Goal: Task Accomplishment & Management: Use online tool/utility

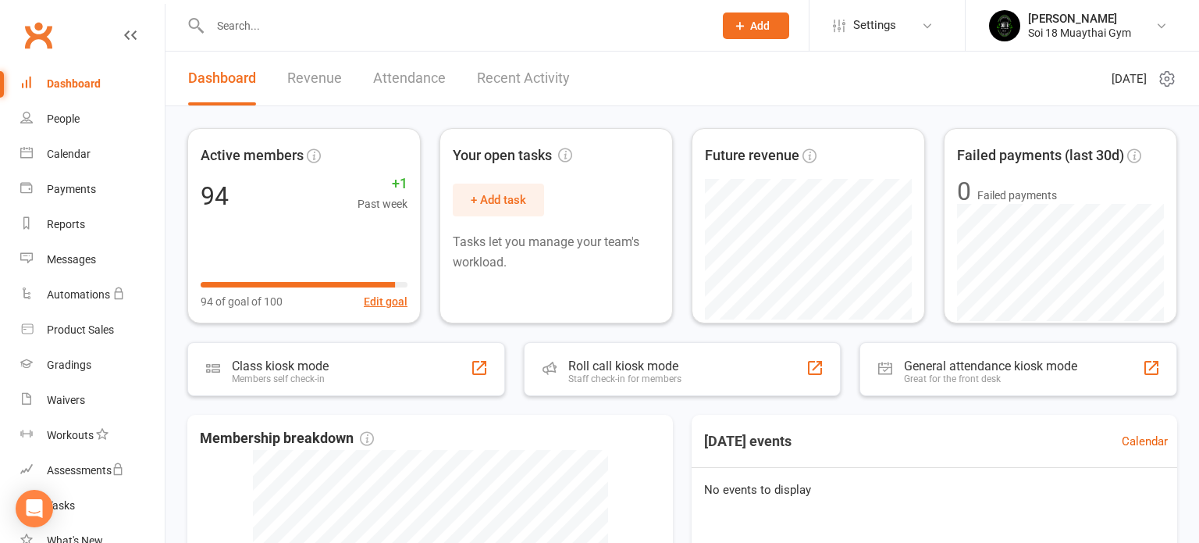
click at [316, 25] on input "text" at bounding box center [453, 26] width 497 height 22
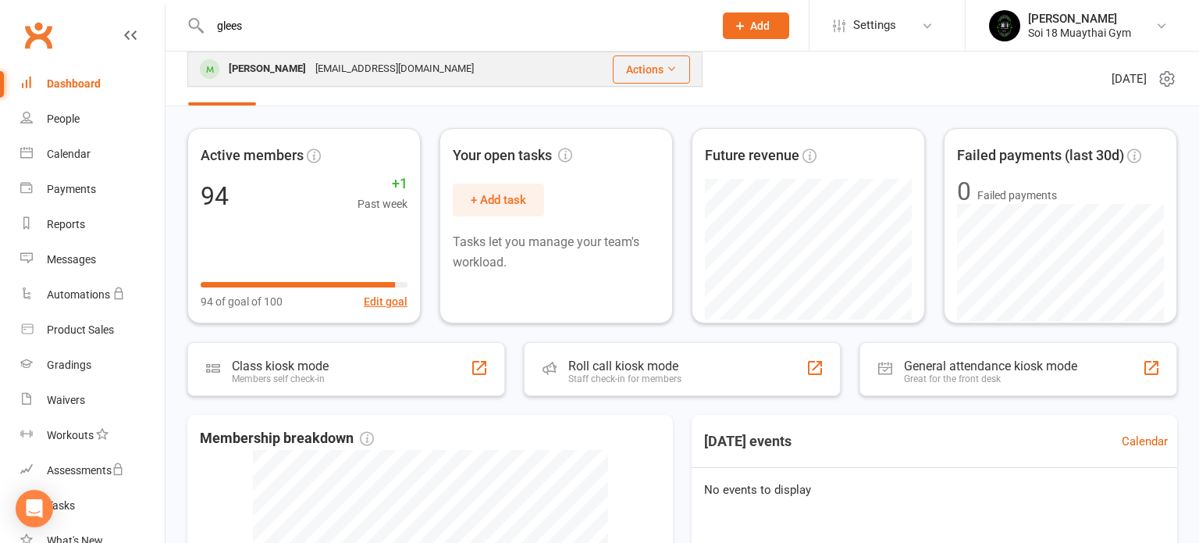
type input "glees"
click at [299, 71] on div "[PERSON_NAME]" at bounding box center [267, 69] width 87 height 23
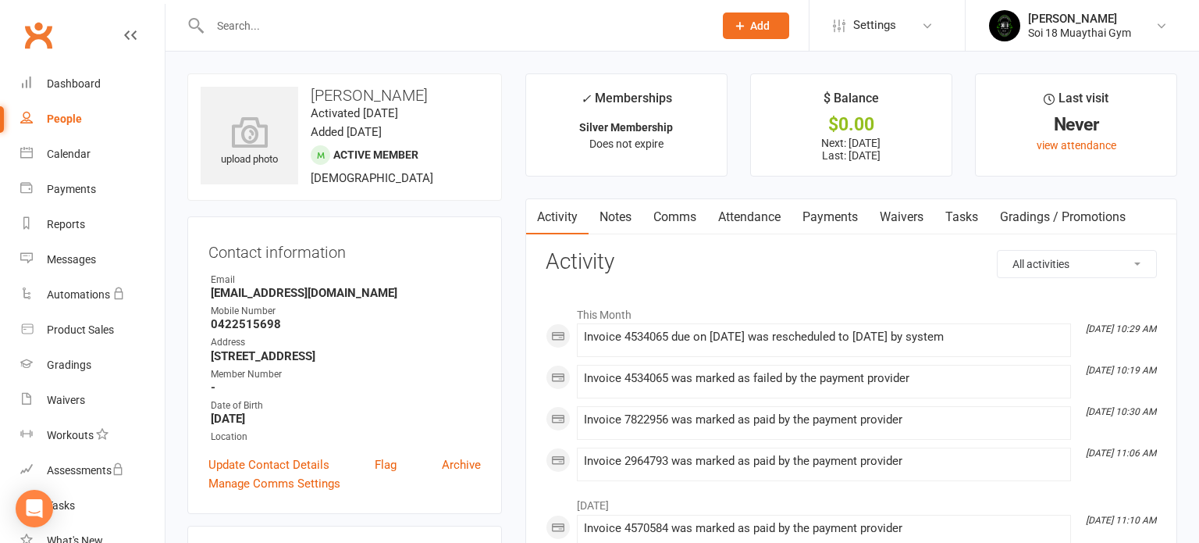
click at [839, 216] on link "Payments" at bounding box center [830, 217] width 77 height 36
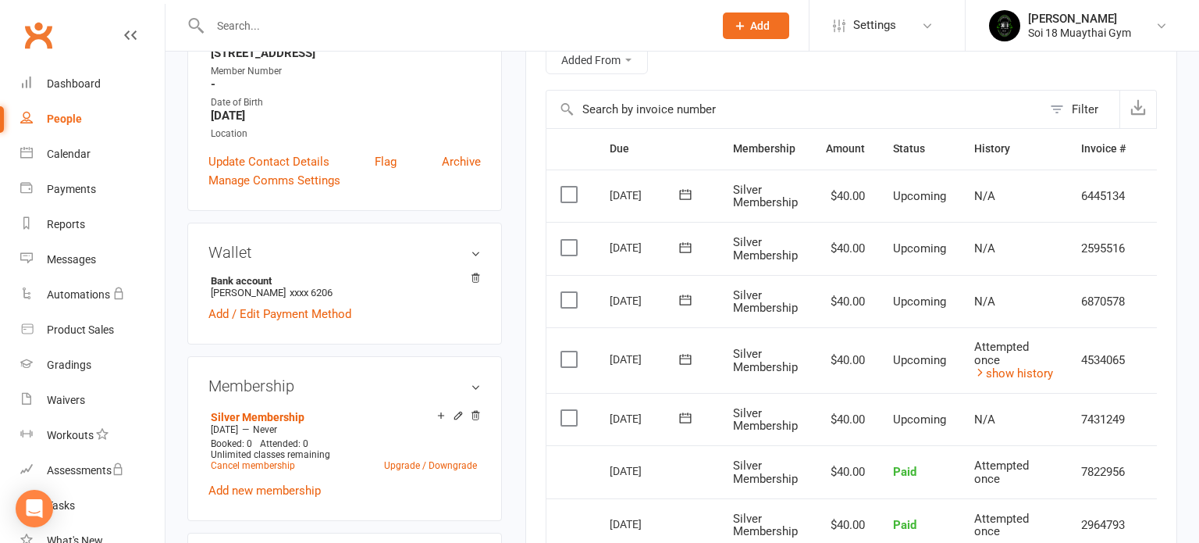
scroll to position [314, 0]
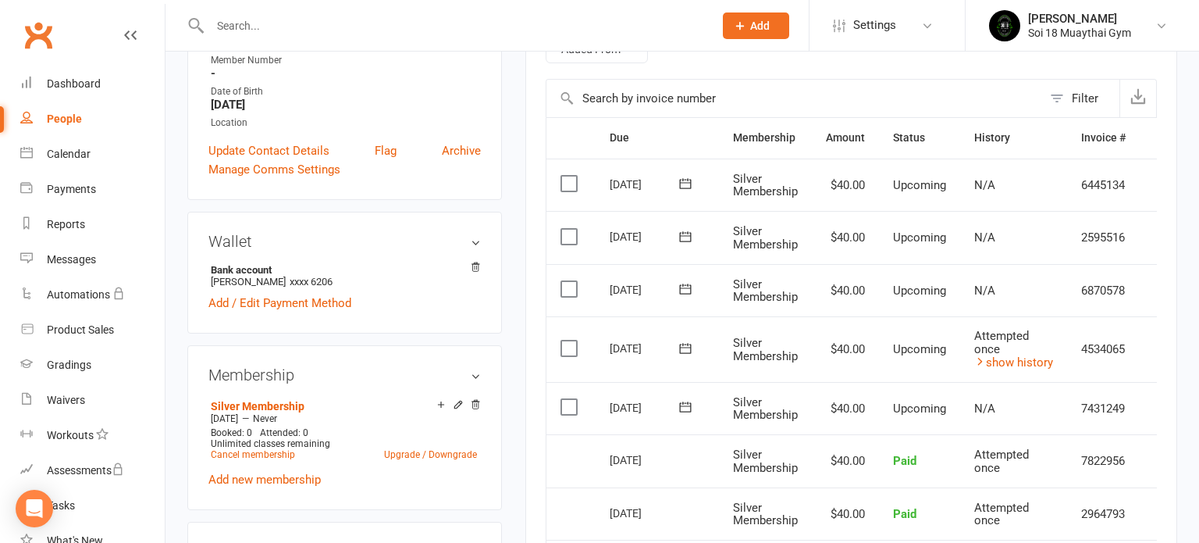
click at [128, 34] on icon at bounding box center [130, 35] width 12 height 12
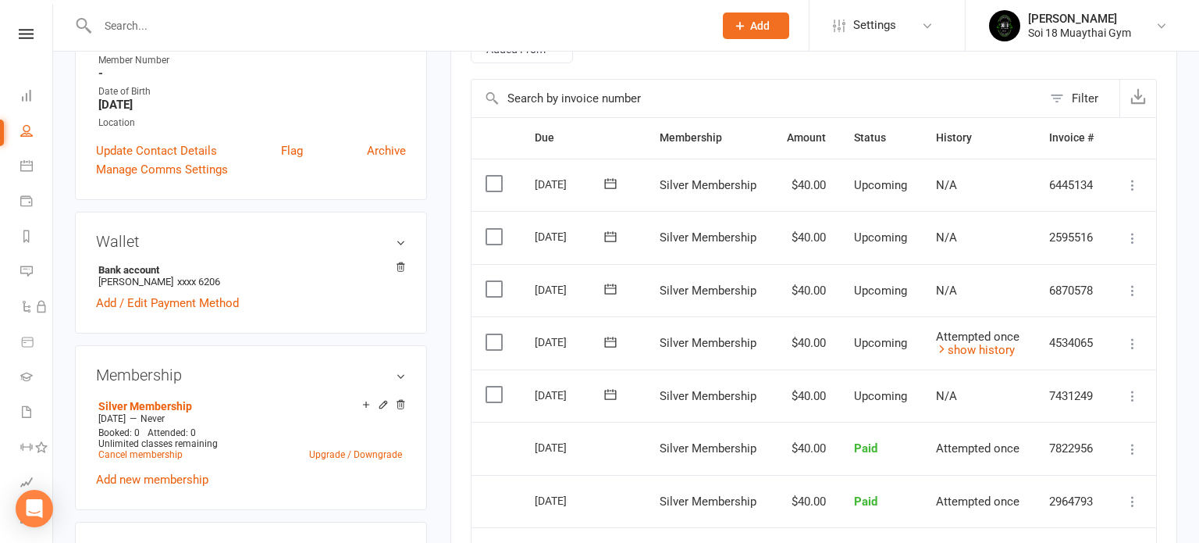
click at [1131, 343] on icon at bounding box center [1133, 344] width 16 height 16
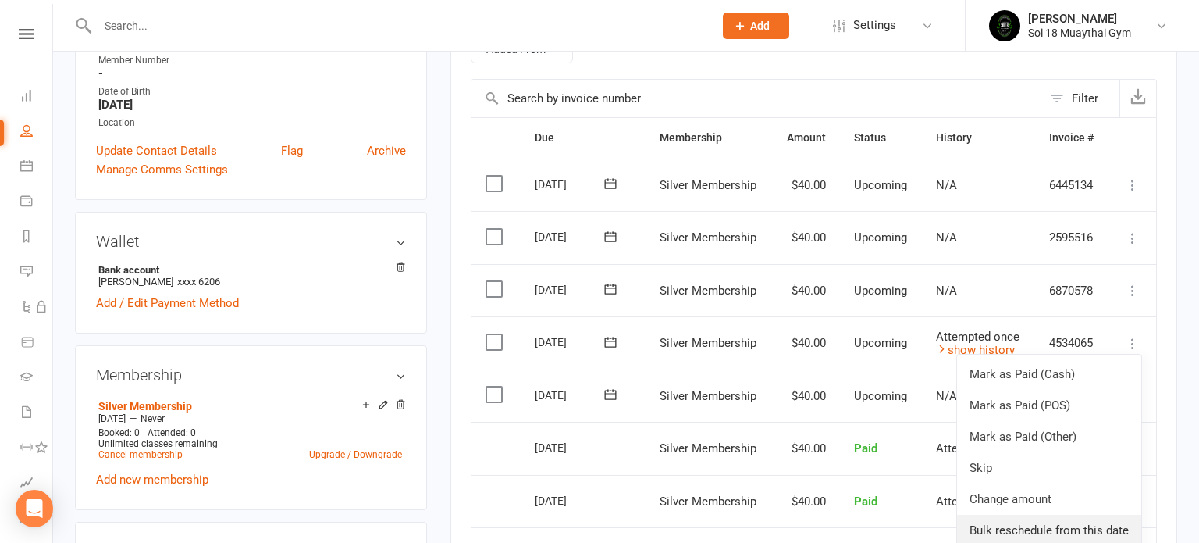
scroll to position [411, 0]
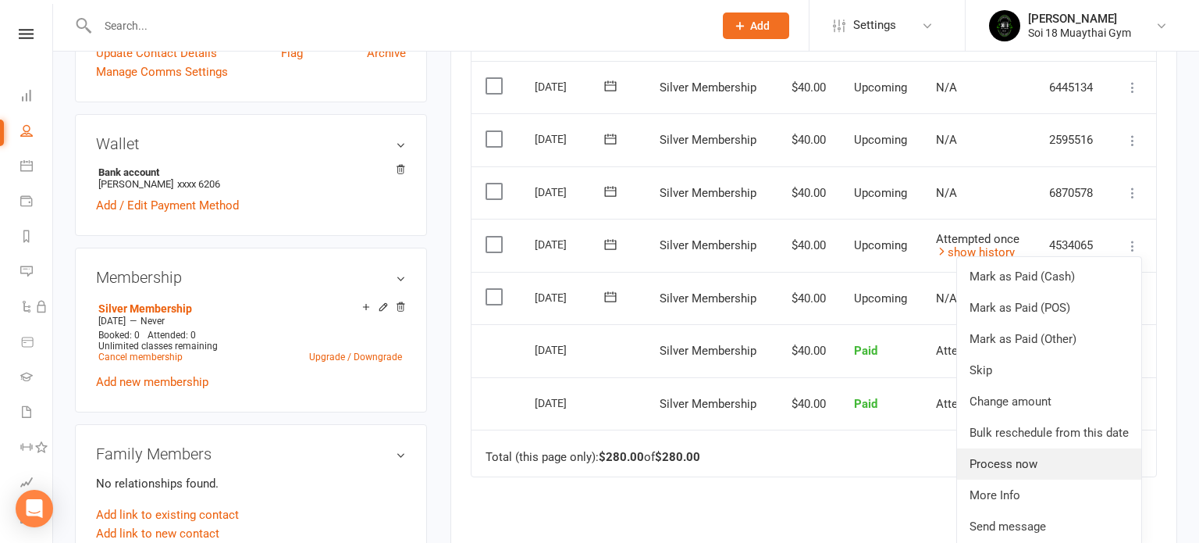
click at [1033, 467] on link "Process now" at bounding box center [1049, 463] width 184 height 31
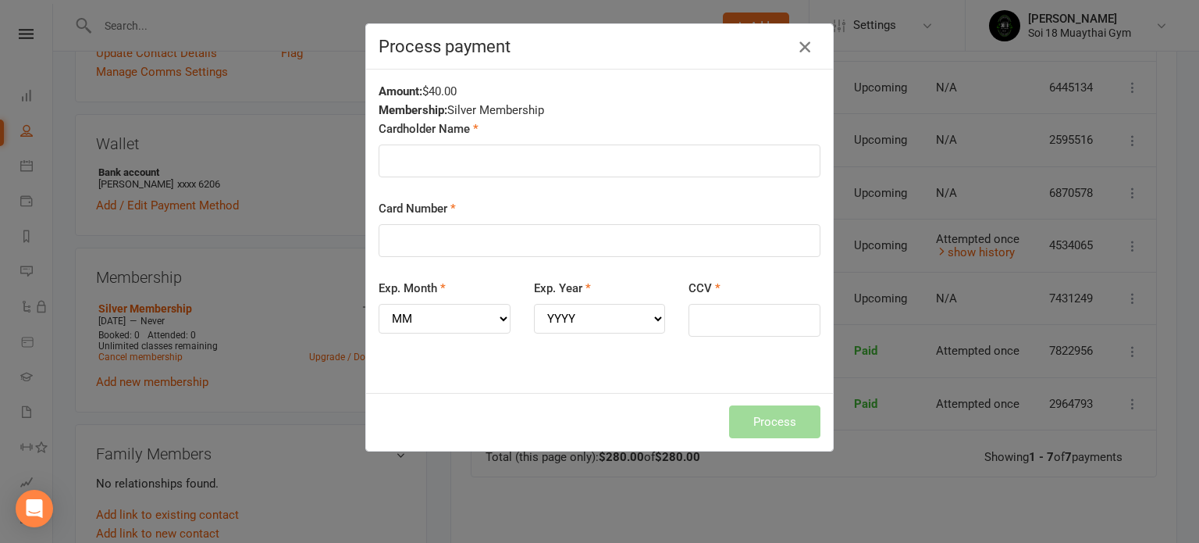
click at [806, 50] on icon "button" at bounding box center [804, 46] width 19 height 19
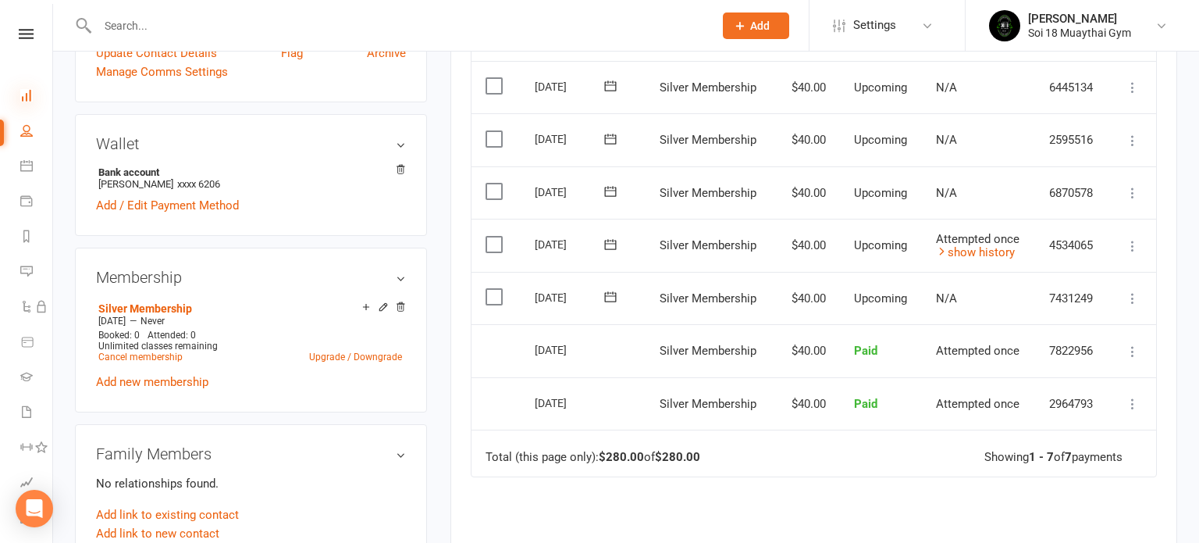
click at [30, 94] on icon at bounding box center [26, 95] width 12 height 12
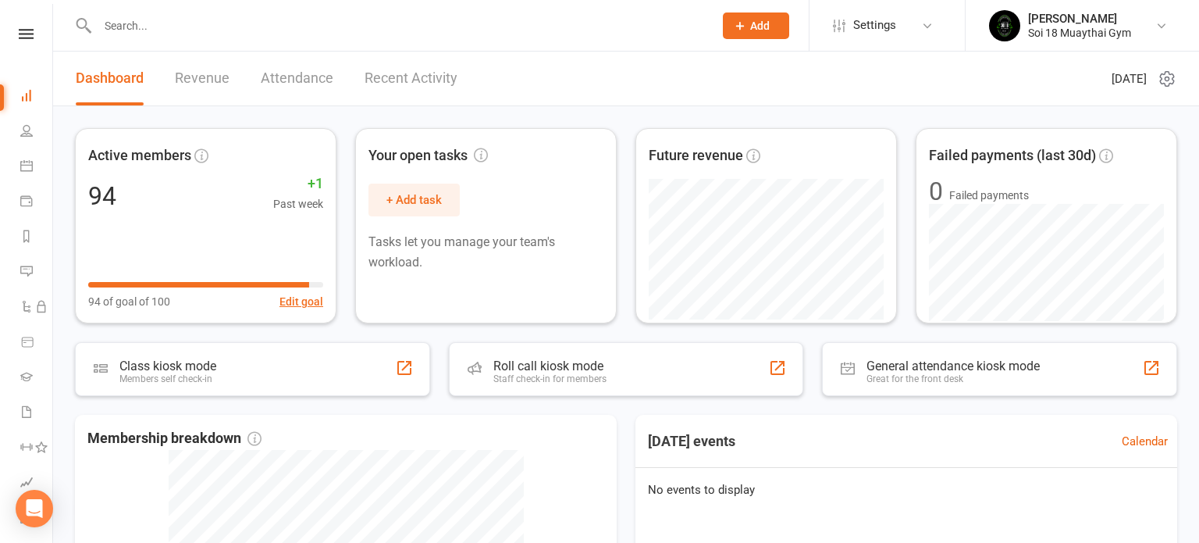
click at [388, 80] on link "Recent Activity" at bounding box center [411, 79] width 93 height 54
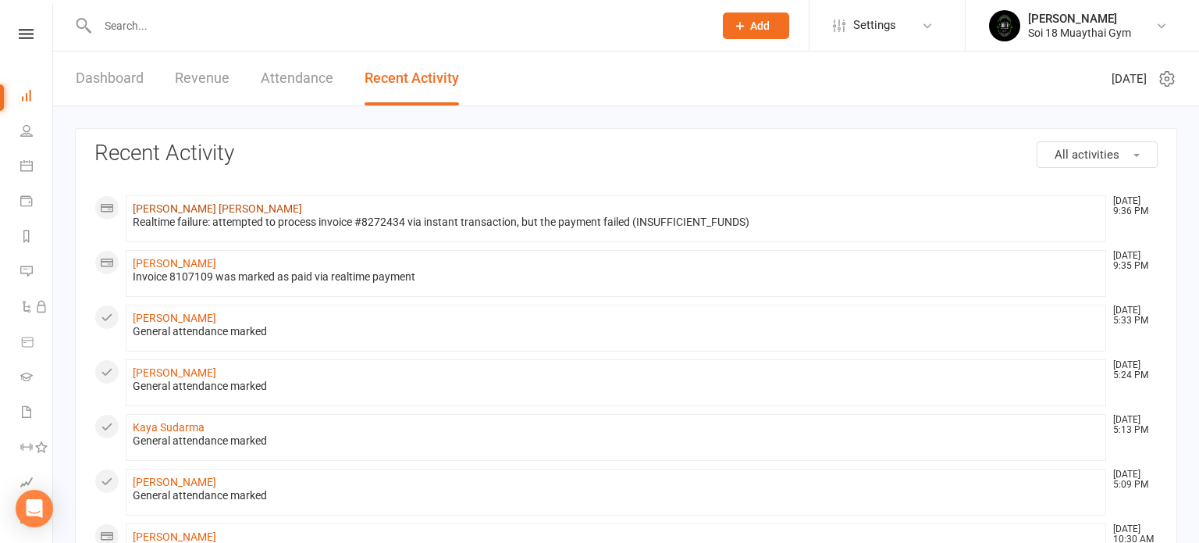
click at [155, 209] on link "[PERSON_NAME] [PERSON_NAME]" at bounding box center [217, 208] width 169 height 12
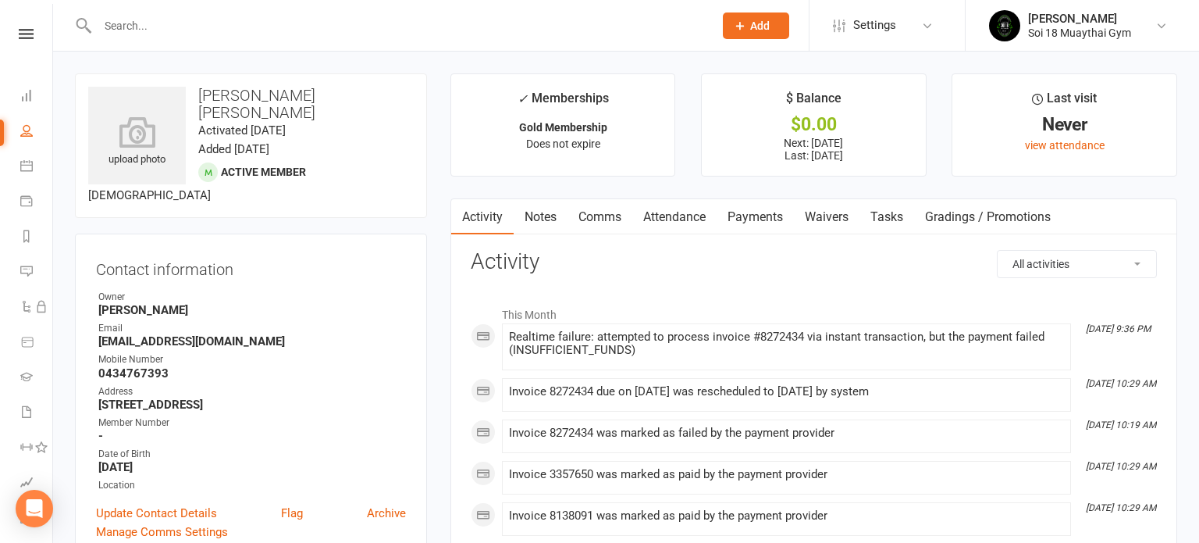
click at [746, 216] on link "Payments" at bounding box center [755, 217] width 77 height 36
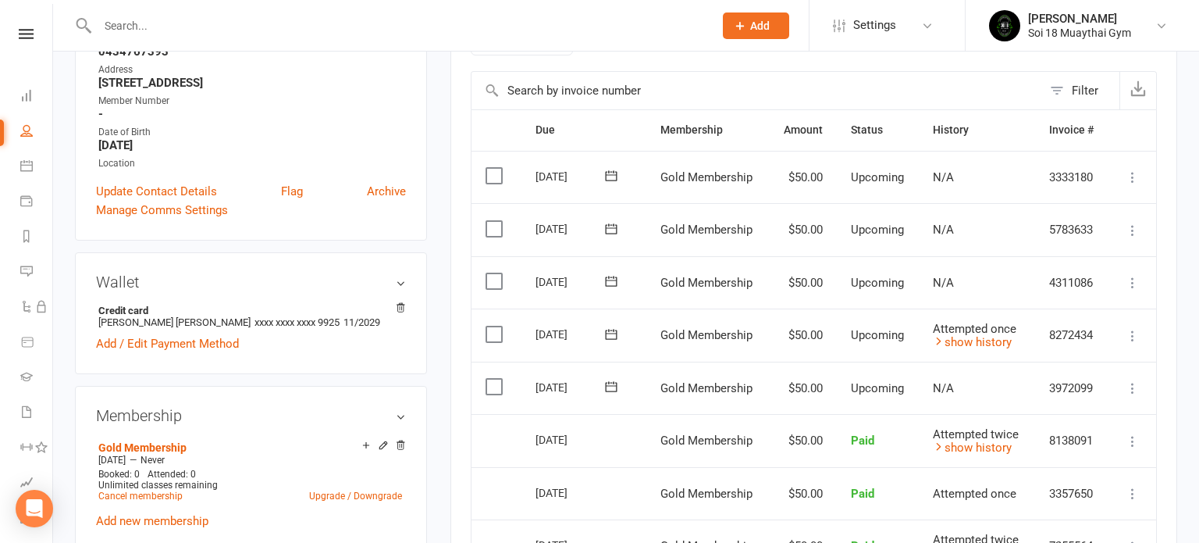
scroll to position [322, 0]
click at [1128, 332] on icon at bounding box center [1133, 336] width 16 height 16
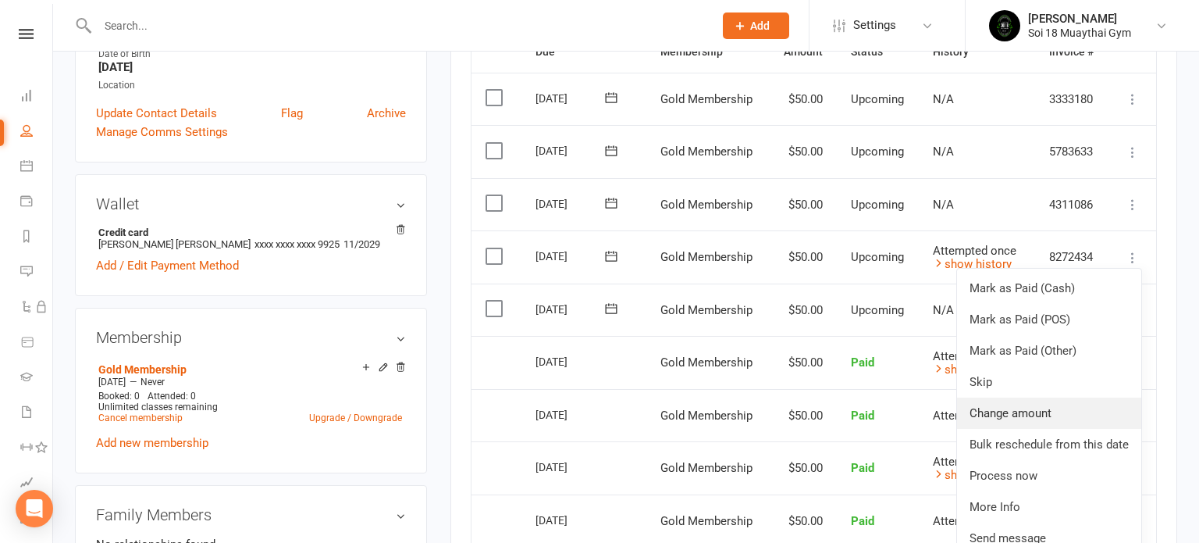
scroll to position [404, 0]
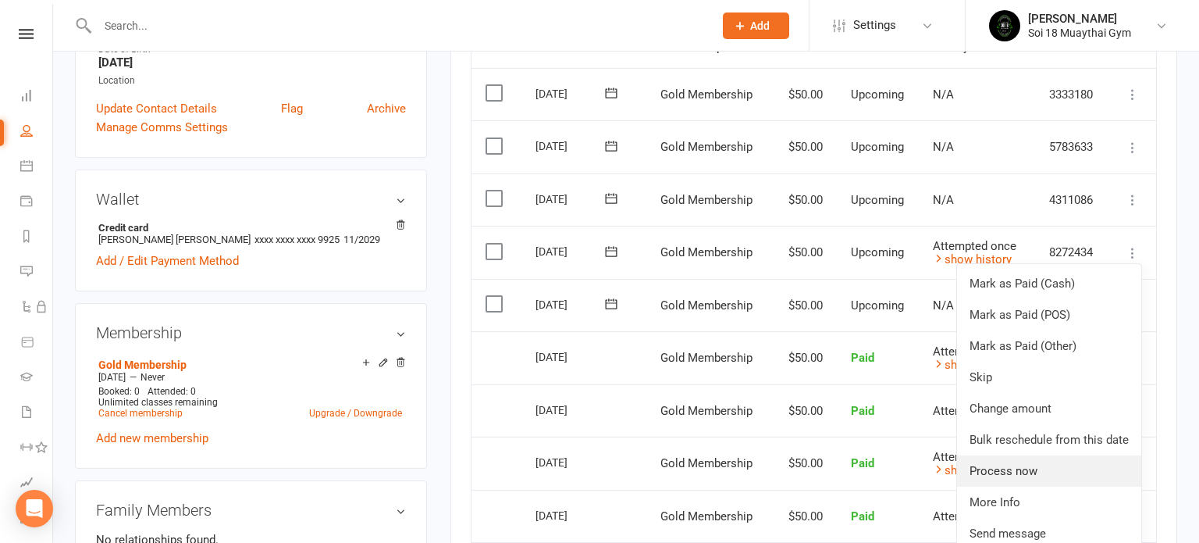
click at [1031, 471] on link "Process now" at bounding box center [1049, 470] width 184 height 31
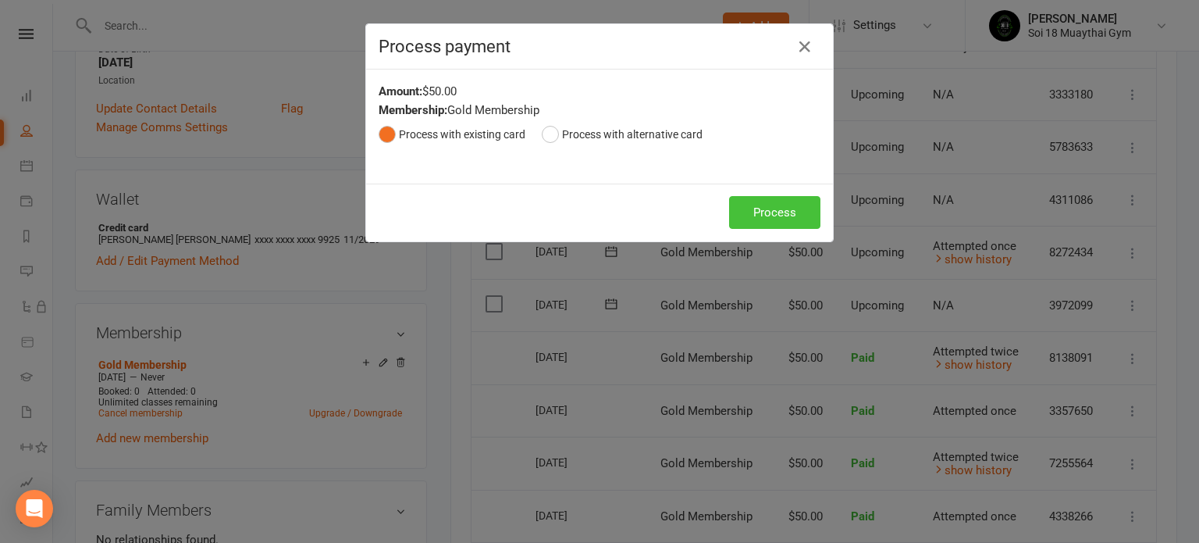
click at [779, 215] on button "Process" at bounding box center [774, 212] width 91 height 33
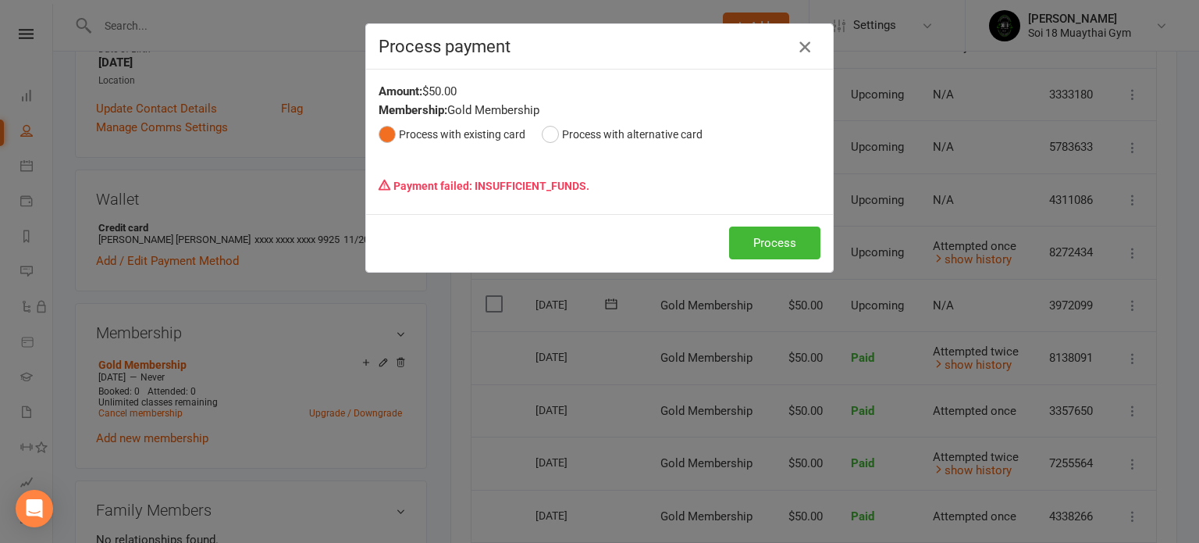
click at [807, 52] on icon "button" at bounding box center [804, 46] width 19 height 19
